Goal: Information Seeking & Learning: Learn about a topic

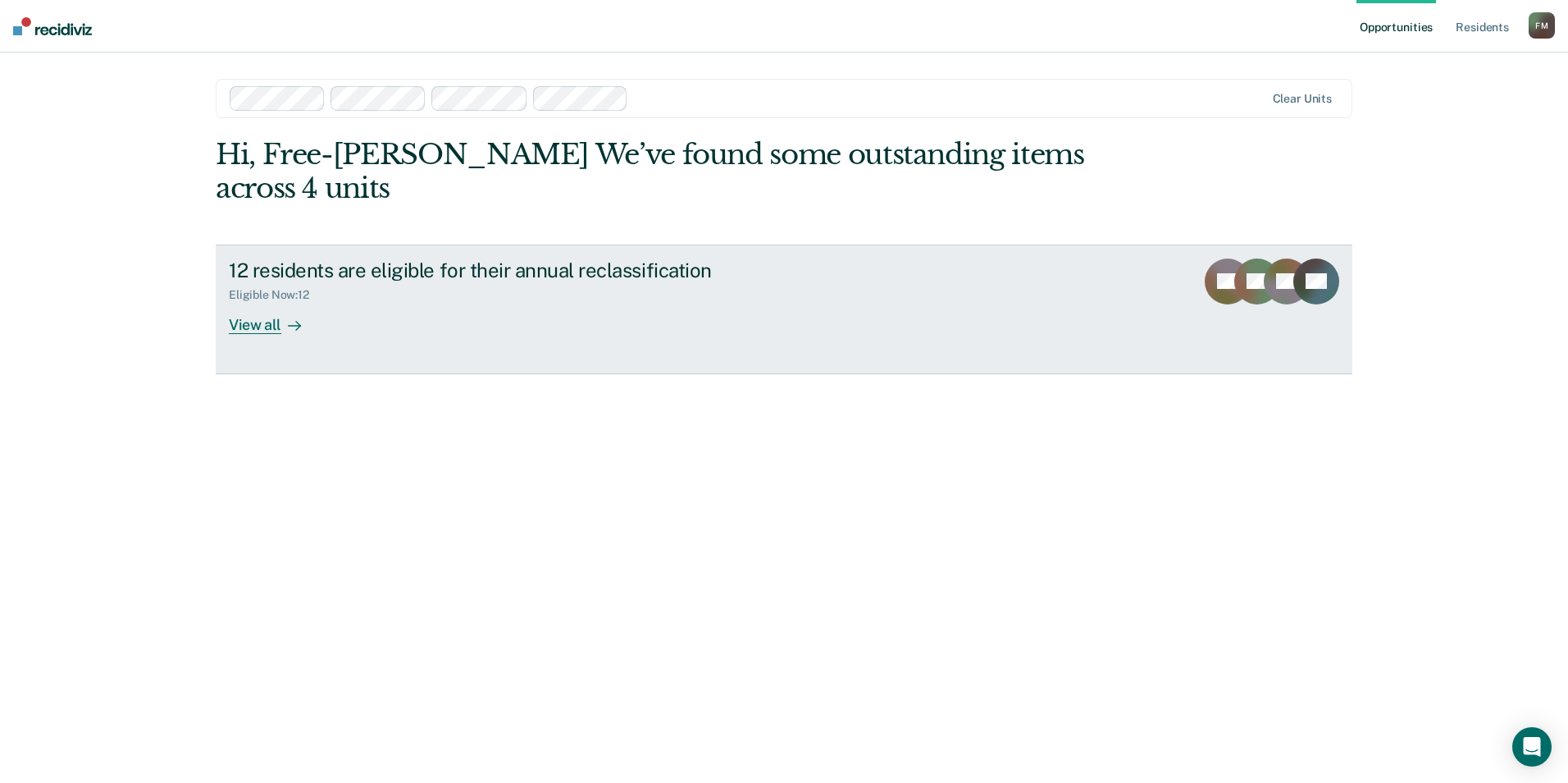
click at [255, 302] on div "View all" at bounding box center [274, 319] width 92 height 32
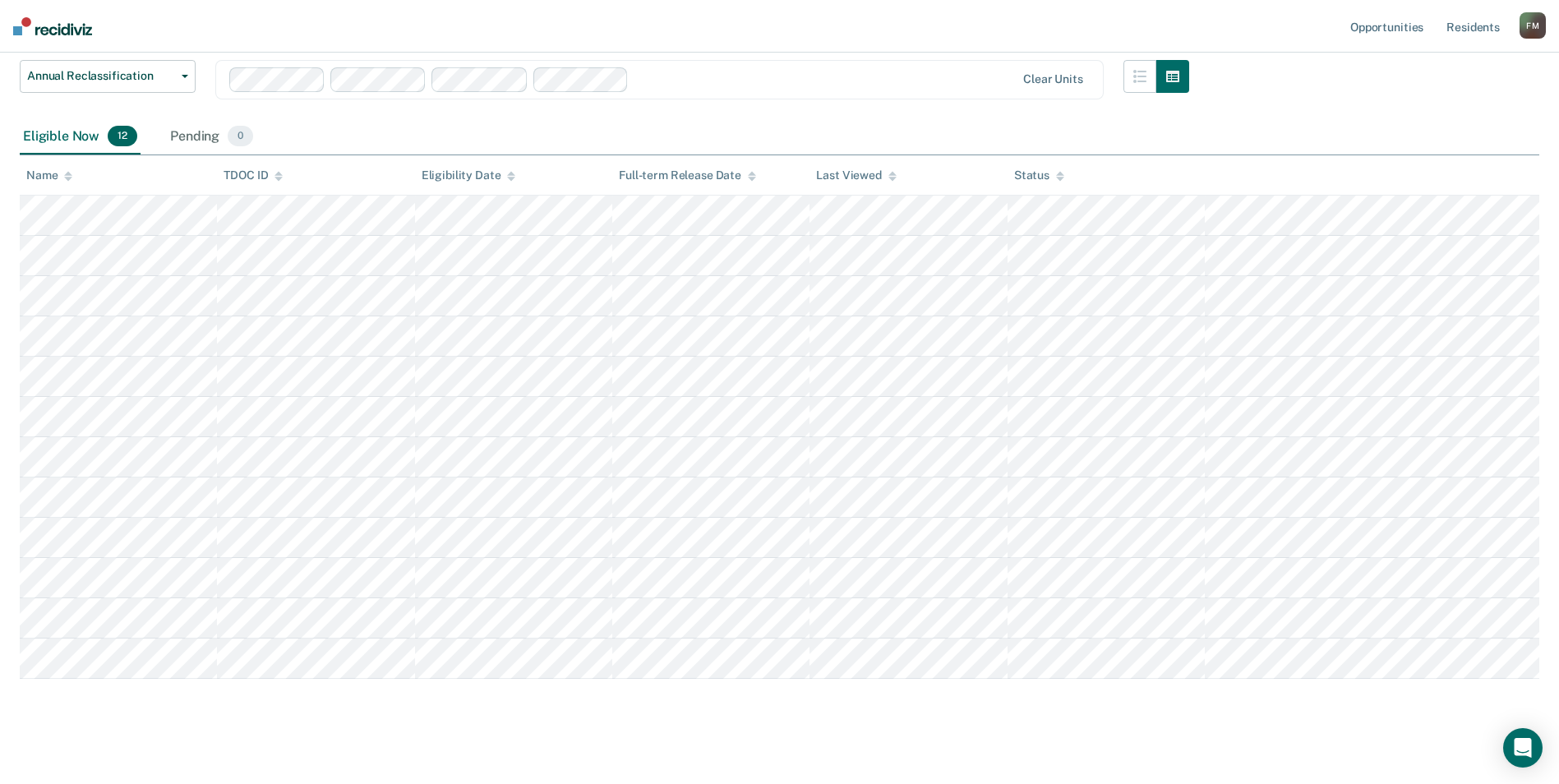
scroll to position [142, 0]
